Goal: Navigation & Orientation: Find specific page/section

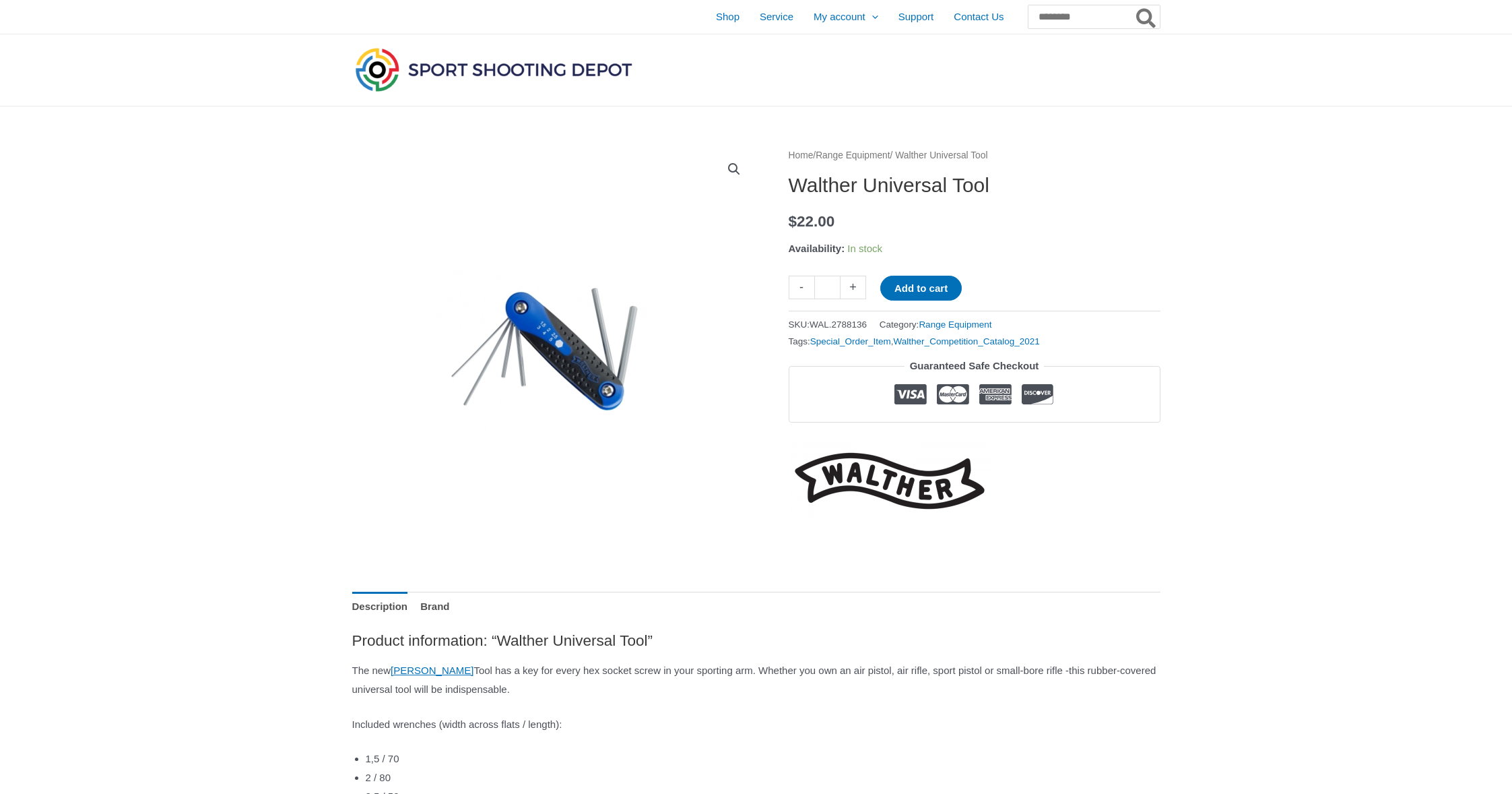
click at [883, 154] on link "Range Equipment" at bounding box center [853, 155] width 74 height 10
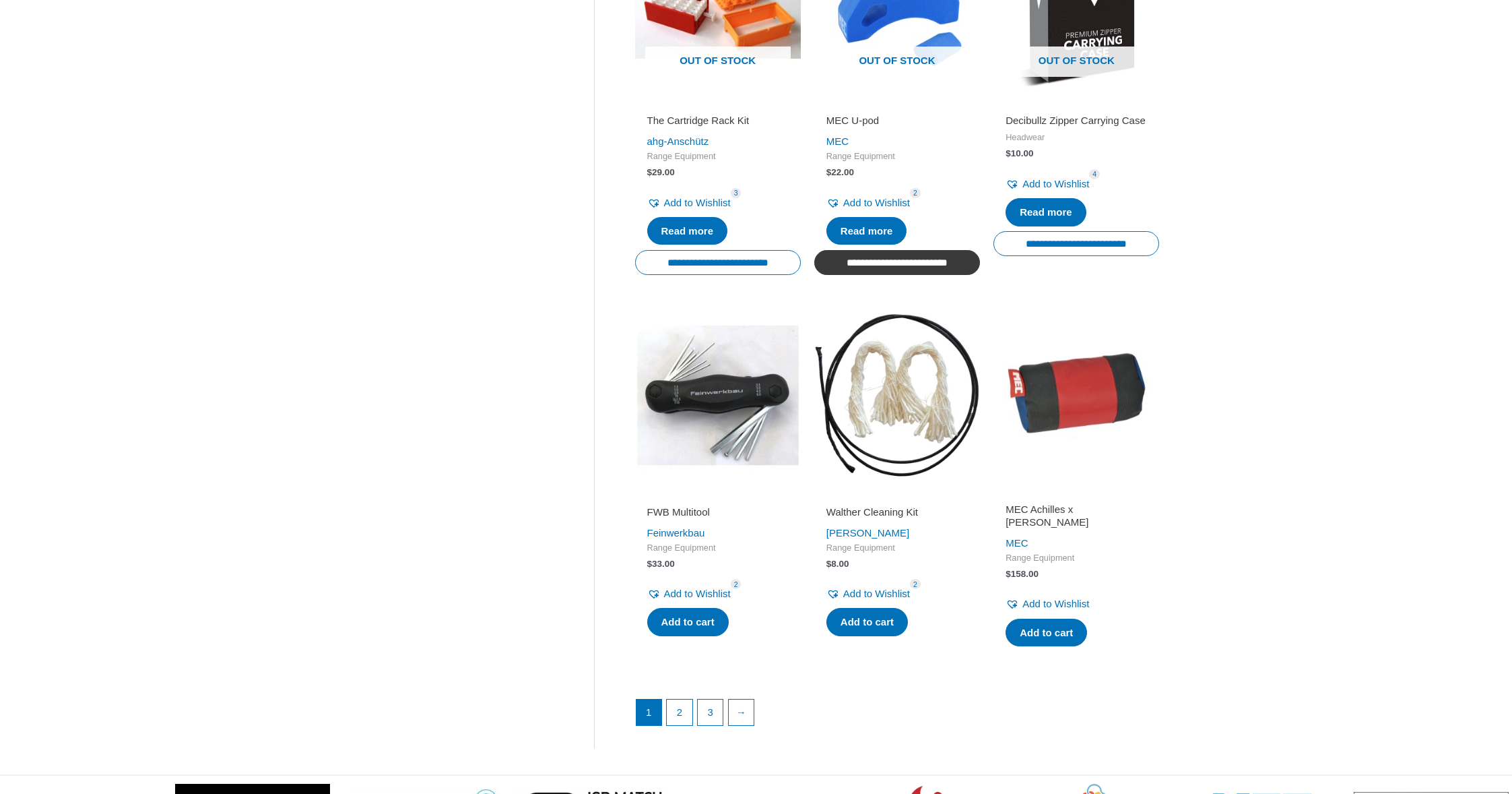
scroll to position [1684, 0]
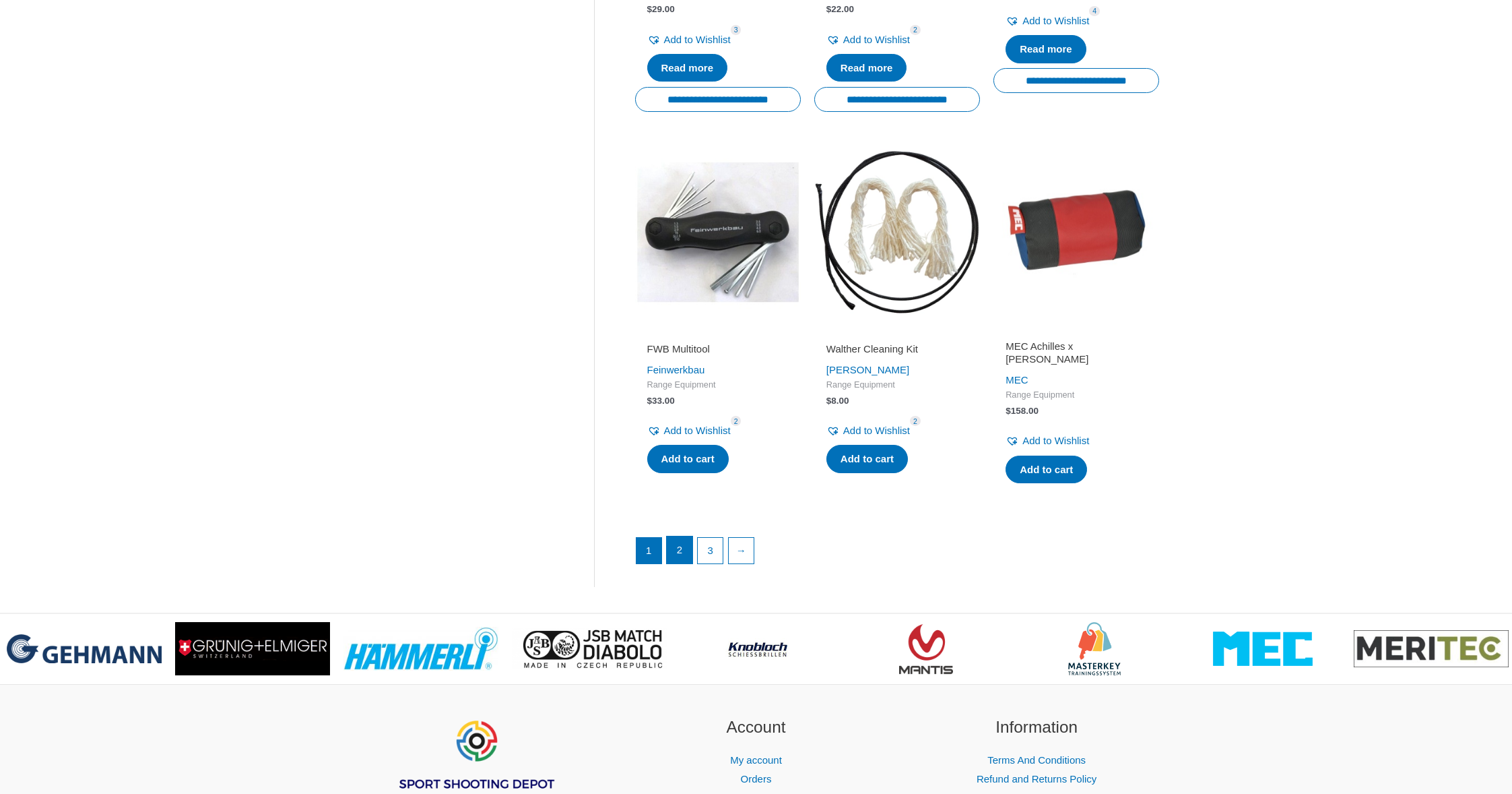
click at [692, 538] on link "2" at bounding box center [679, 549] width 25 height 27
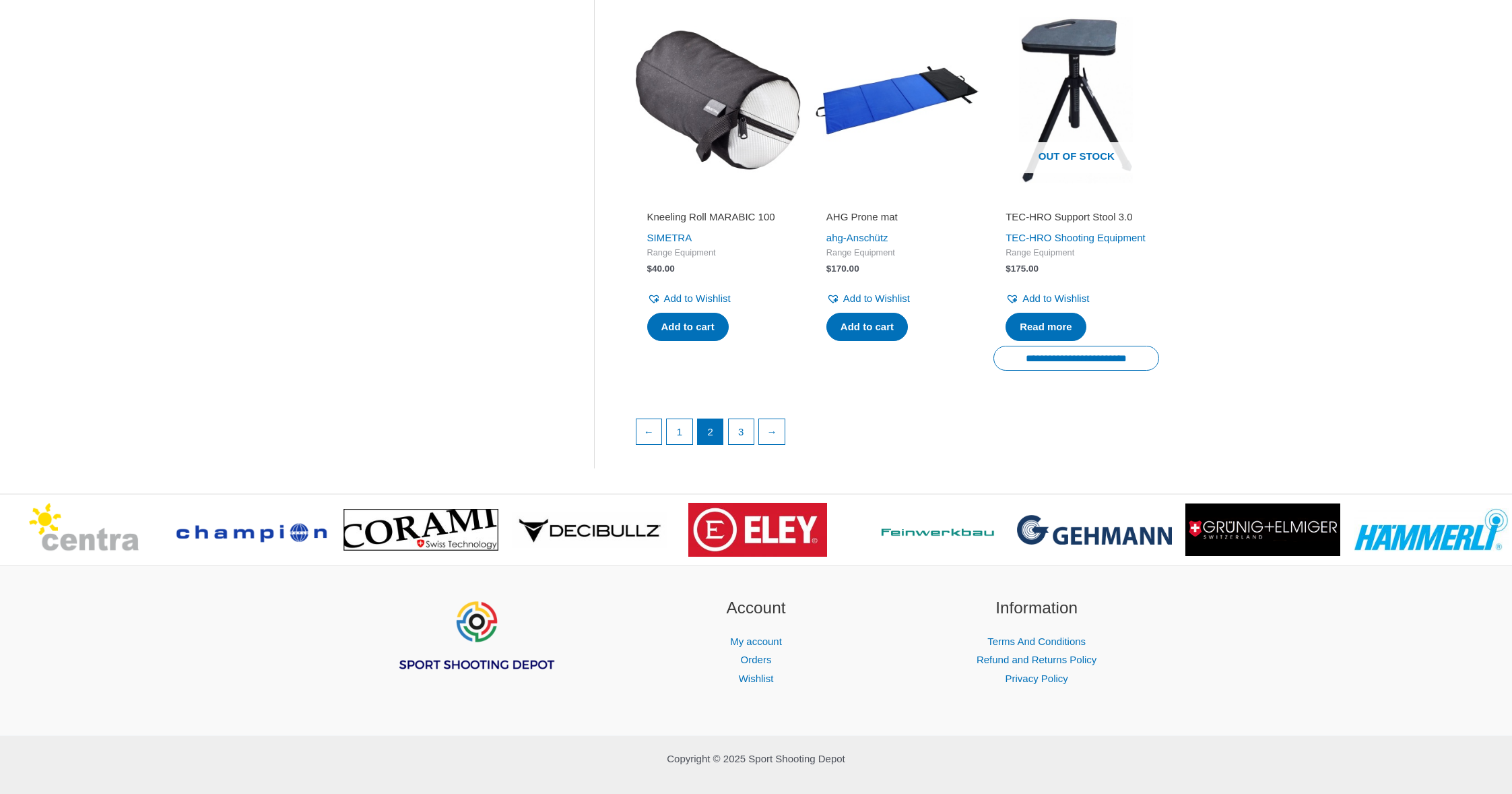
scroll to position [1819, 0]
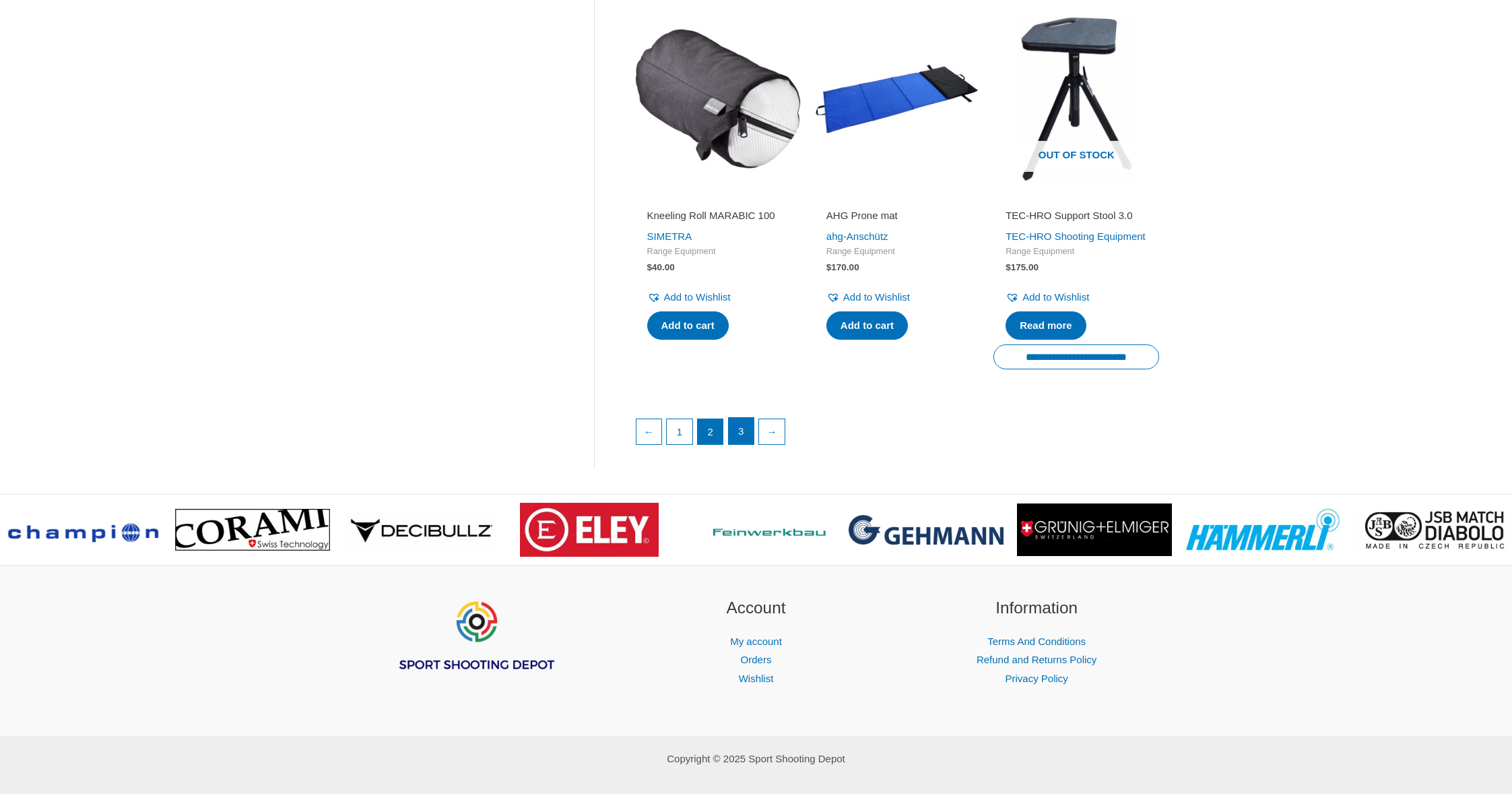
click at [743, 445] on link "3" at bounding box center [741, 431] width 25 height 27
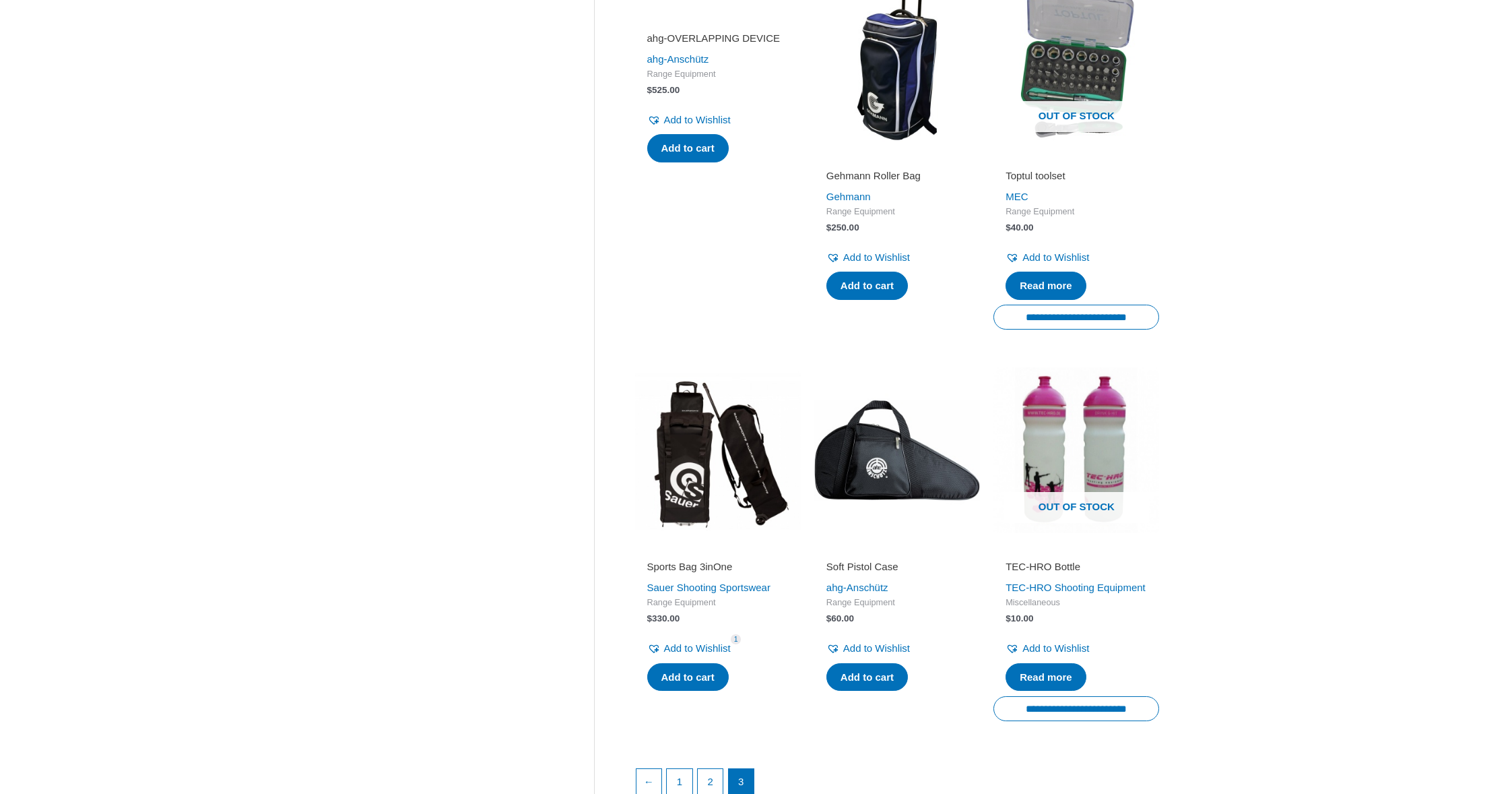
scroll to position [1684, 0]
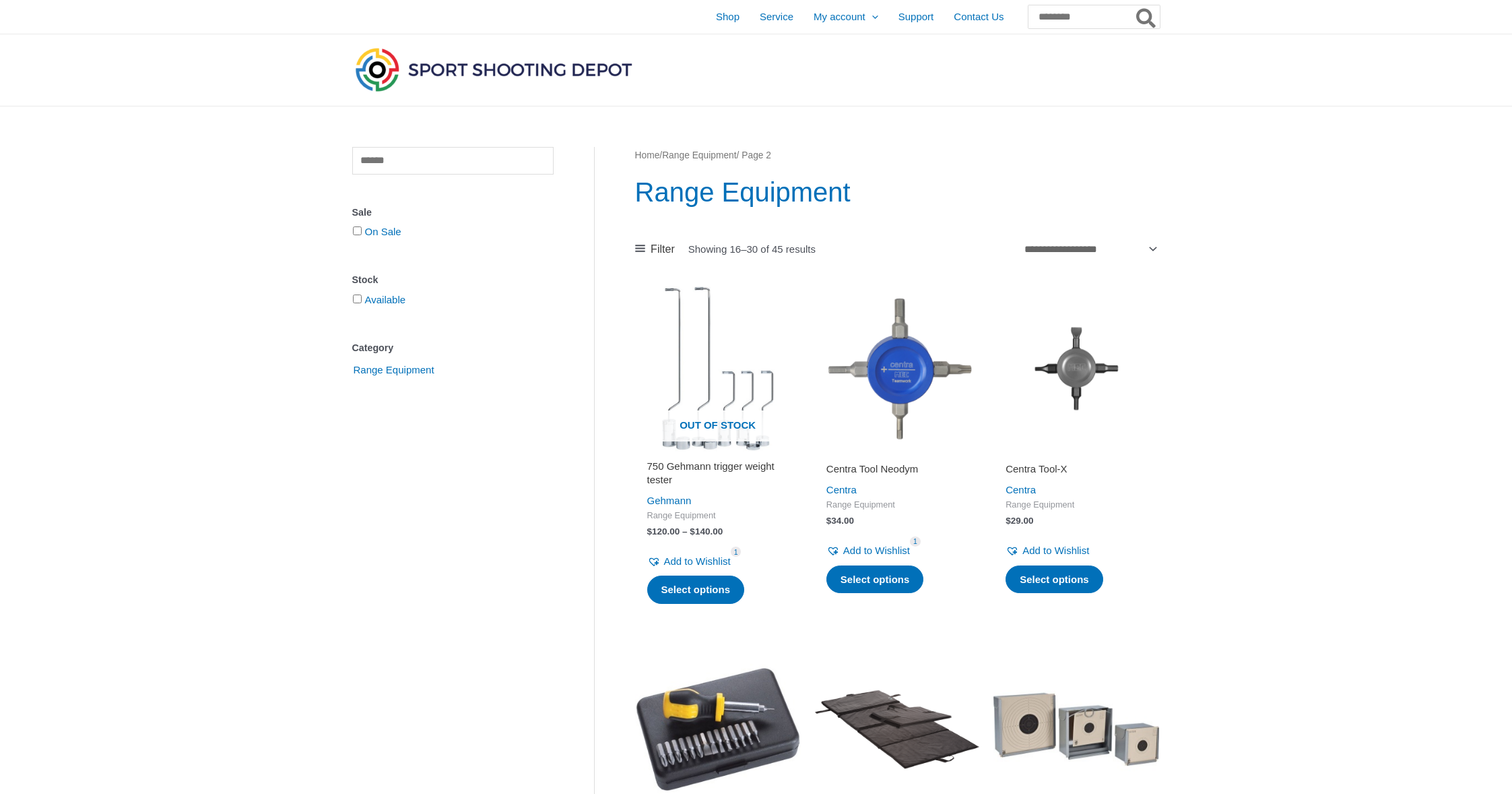
scroll to position [1819, 0]
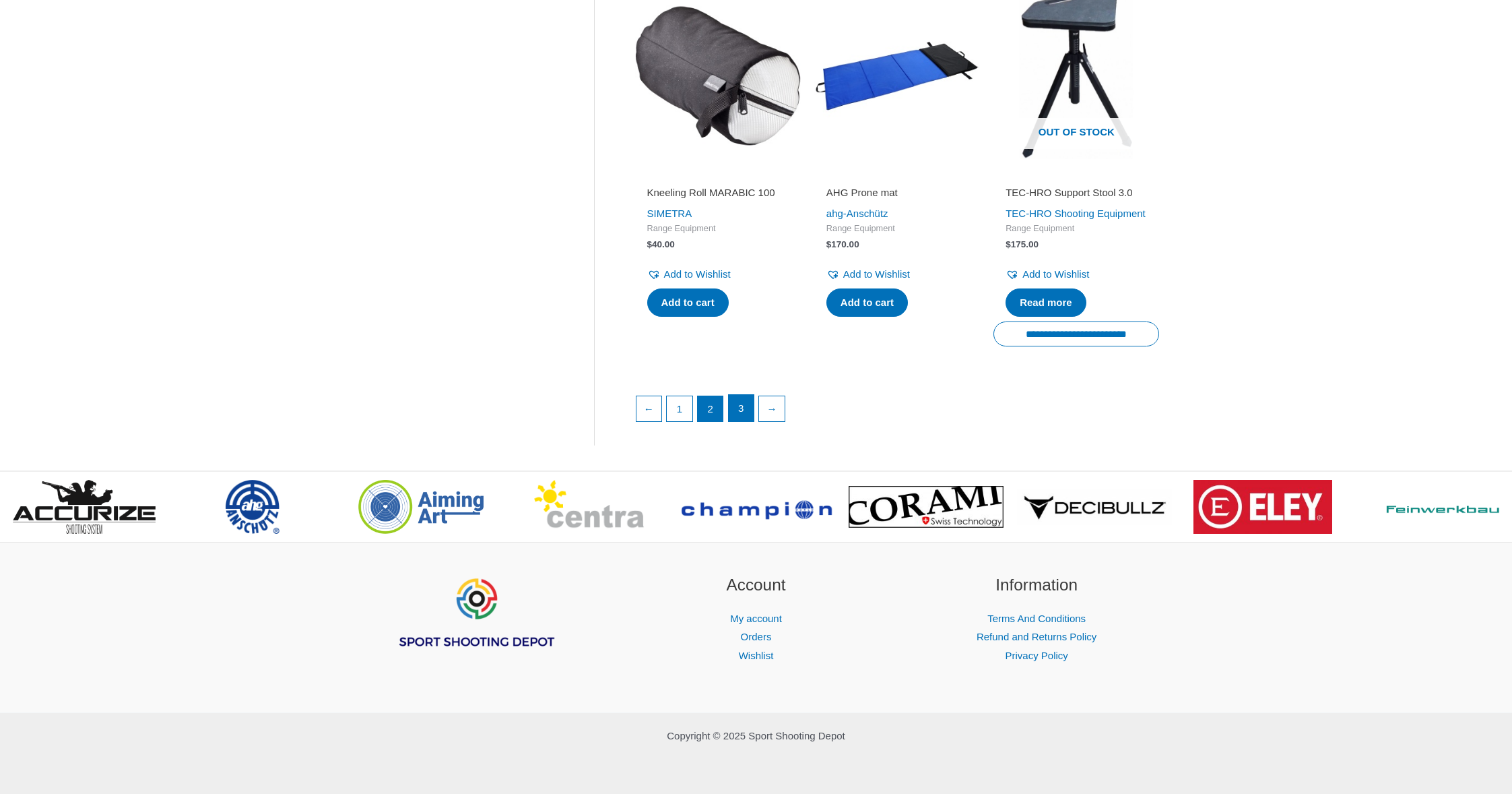
click at [742, 414] on link "3" at bounding box center [741, 408] width 25 height 27
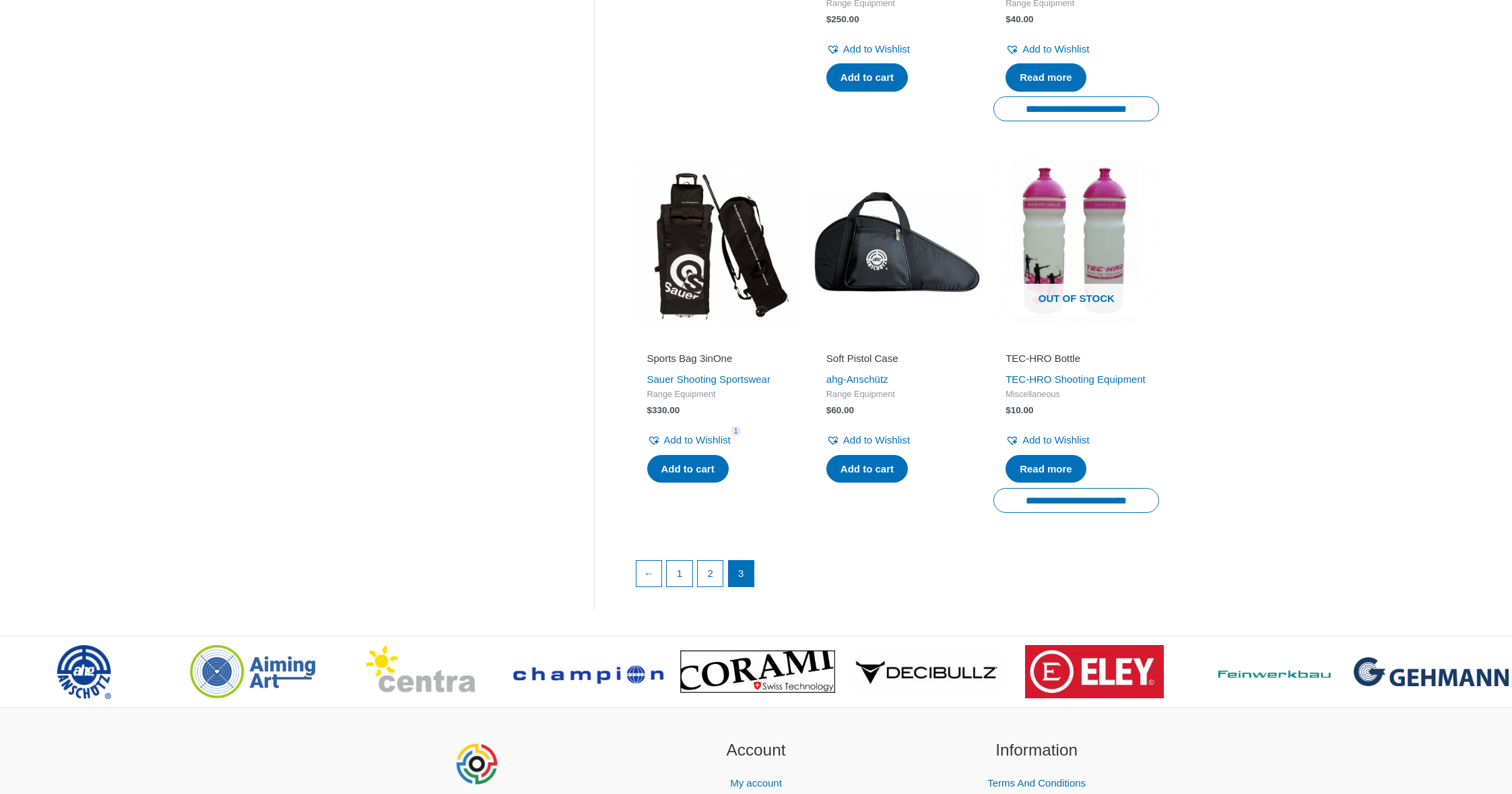
scroll to position [1752, 0]
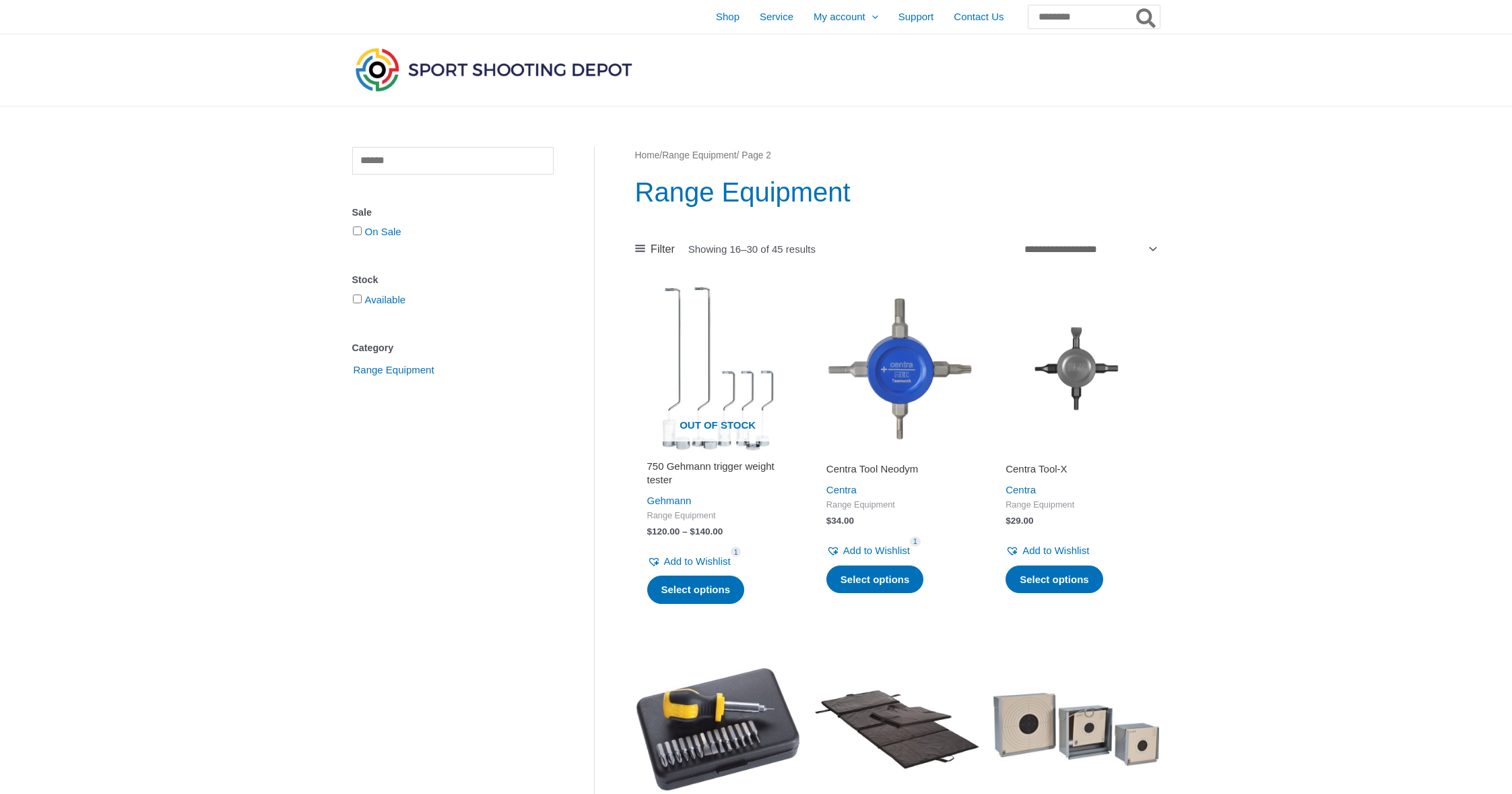
scroll to position [1819, 0]
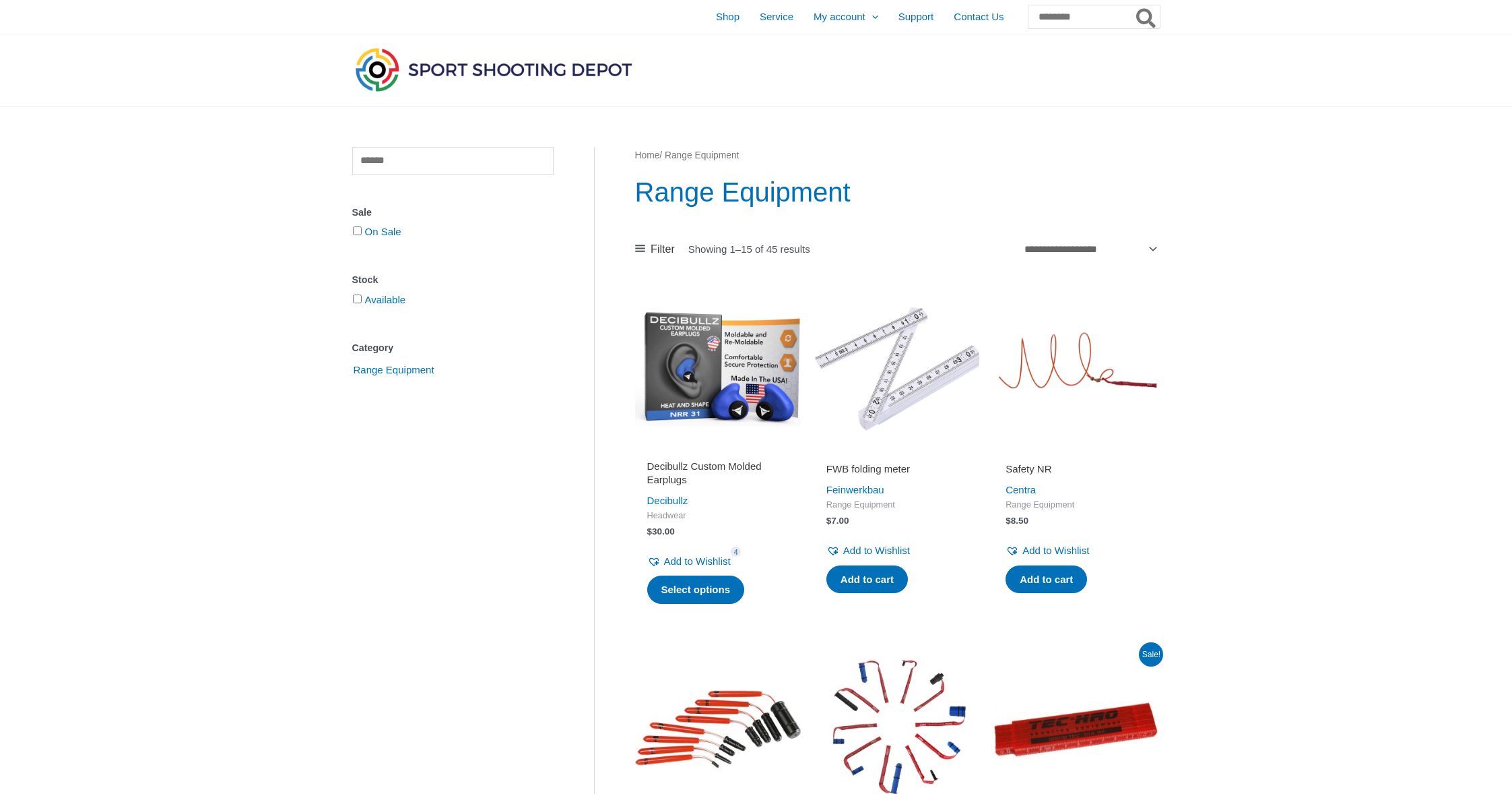
scroll to position [1684, 0]
